Goal: Transaction & Acquisition: Purchase product/service

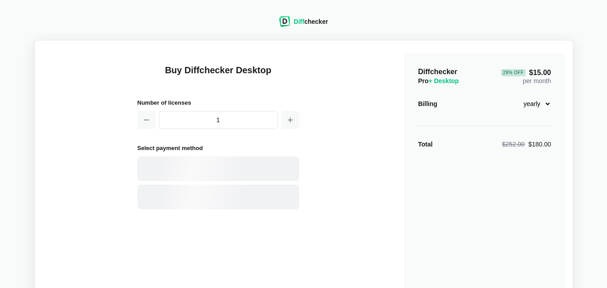
click at [236, 120] on input "1" at bounding box center [218, 120] width 119 height 18
click at [221, 159] on div at bounding box center [219, 168] width 162 height 25
click at [324, 142] on div "Buy Diffchecker Desktop Number of licenses 1 Select payment method Visa MasterC…" at bounding box center [304, 212] width 524 height 329
click at [536, 75] on span "29 % Off $15.00" at bounding box center [526, 72] width 50 height 7
click at [543, 111] on select "monthly yearly" at bounding box center [532, 103] width 39 height 15
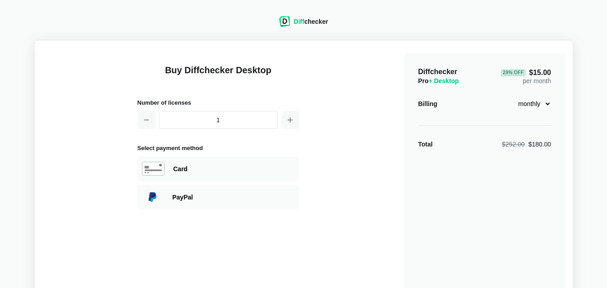
click at [513, 96] on select "monthly yearly" at bounding box center [532, 103] width 39 height 15
click at [539, 101] on select "monthly yearly" at bounding box center [532, 103] width 39 height 15
select select "desktop-yearly-180"
click at [513, 96] on select "monthly yearly" at bounding box center [532, 103] width 39 height 15
click at [526, 78] on div "29 % Off $15.00 per month" at bounding box center [526, 76] width 50 height 18
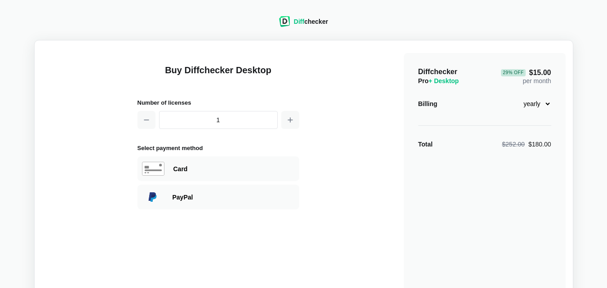
click at [431, 80] on span "+ Desktop" at bounding box center [444, 80] width 30 height 7
click at [506, 117] on div "Diffchecker Pro + Desktop 29 % Off $15.00 per month Billing monthly yearly Tota…" at bounding box center [485, 215] width 162 height 324
click at [530, 106] on select "monthly yearly" at bounding box center [532, 103] width 39 height 15
click at [489, 110] on div "Billing monthly yearly" at bounding box center [485, 103] width 133 height 15
click at [261, 93] on div "Buy Diffchecker Desktop Number of licenses 1 Select payment method Visa MasterC…" at bounding box center [219, 215] width 162 height 324
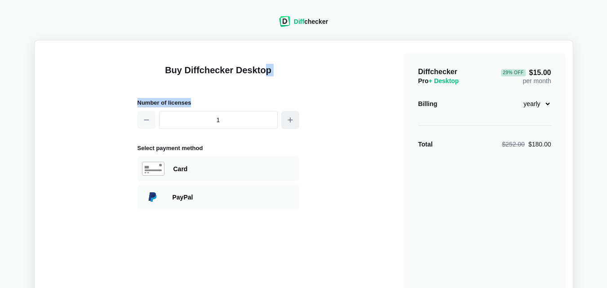
click at [288, 119] on icon "button" at bounding box center [290, 119] width 7 height 7
click at [150, 120] on button "button" at bounding box center [147, 120] width 18 height 18
type input "1"
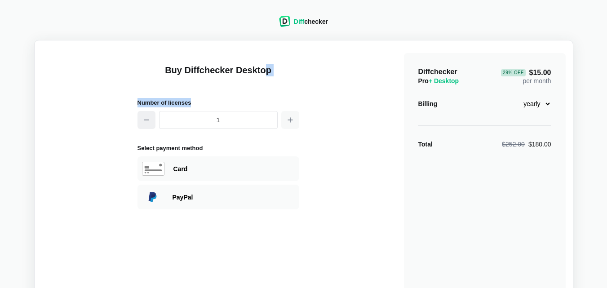
click at [150, 120] on button "button" at bounding box center [147, 120] width 18 height 18
click at [259, 86] on div "Buy Diffchecker Desktop Number of licenses 1 Select payment method Visa MasterC…" at bounding box center [219, 215] width 162 height 324
click at [324, 38] on header "Diff checker" at bounding box center [303, 22] width 71 height 35
drag, startPoint x: 565, startPoint y: 30, endPoint x: 188, endPoint y: 54, distance: 377.5
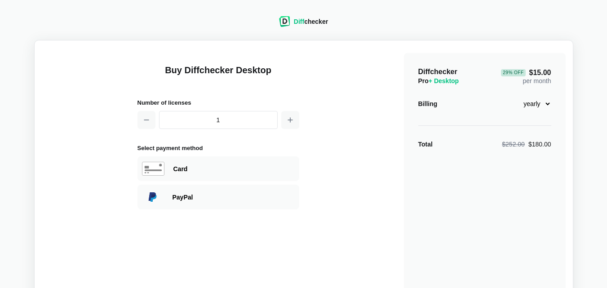
click at [554, 34] on div "Diff checker Buy Diffchecker Desktop Number of licenses 1 Select payment method…" at bounding box center [303, 194] width 597 height 379
